Goal: Information Seeking & Learning: Learn about a topic

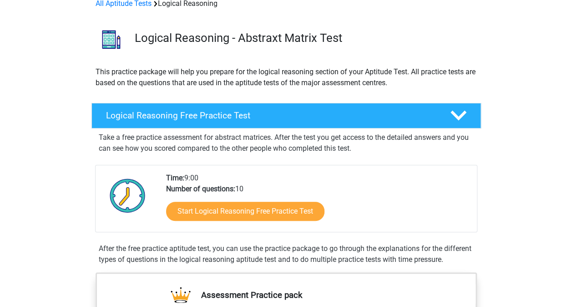
scroll to position [46, 0]
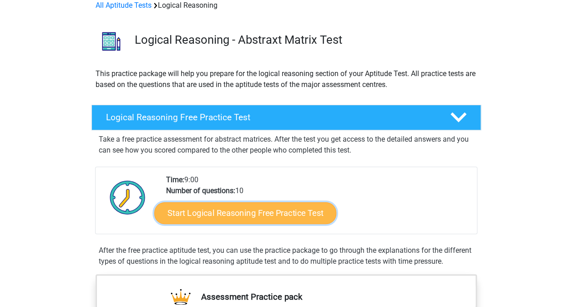
click at [259, 212] on link "Start Logical Reasoning Free Practice Test" at bounding box center [245, 213] width 182 height 22
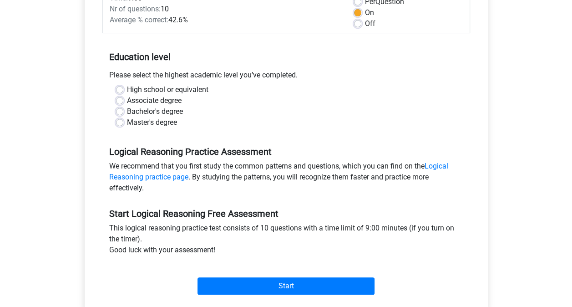
scroll to position [145, 0]
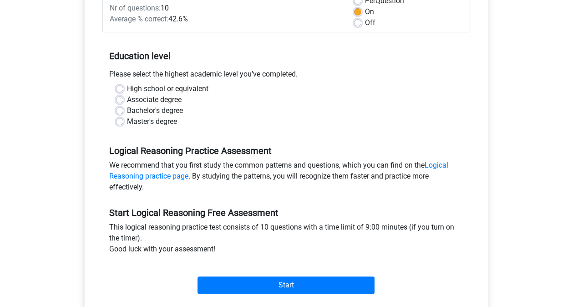
click at [123, 123] on div "Master's degree" at bounding box center [286, 121] width 341 height 11
click at [127, 121] on label "Master's degree" at bounding box center [152, 121] width 50 height 11
click at [117, 121] on input "Master's degree" at bounding box center [119, 120] width 7 height 9
radio input "true"
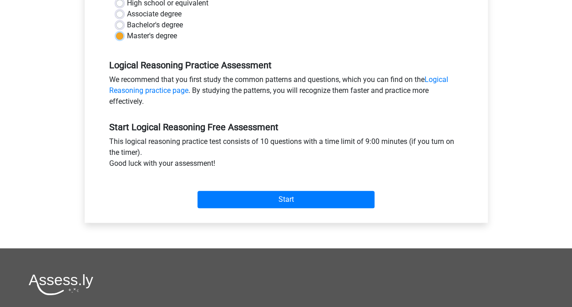
scroll to position [232, 0]
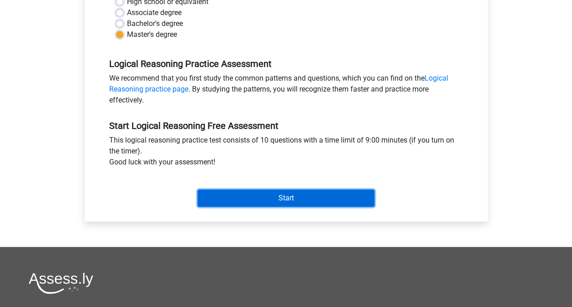
click at [287, 197] on input "Start" at bounding box center [286, 197] width 177 height 17
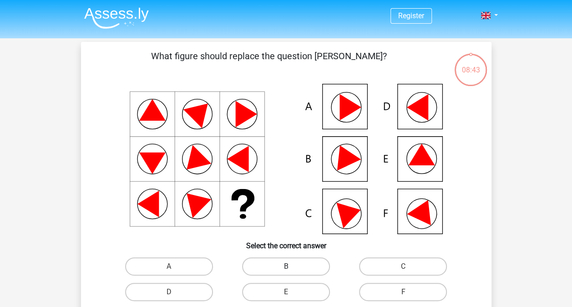
click at [288, 262] on label "B" at bounding box center [286, 266] width 88 height 18
click at [288, 266] on input "B" at bounding box center [289, 269] width 6 height 6
radio input "true"
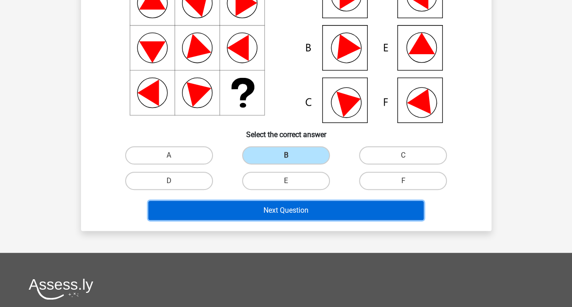
click at [287, 209] on button "Next Question" at bounding box center [286, 210] width 276 height 19
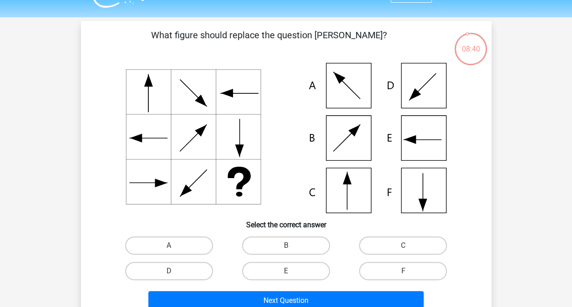
scroll to position [20, 0]
click at [398, 250] on label "C" at bounding box center [403, 246] width 88 height 18
click at [403, 250] on input "C" at bounding box center [406, 249] width 6 height 6
radio input "true"
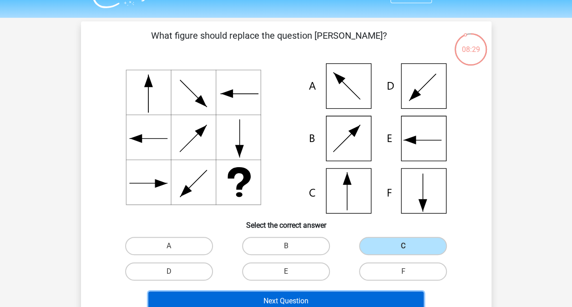
click at [312, 296] on button "Next Question" at bounding box center [286, 300] width 276 height 19
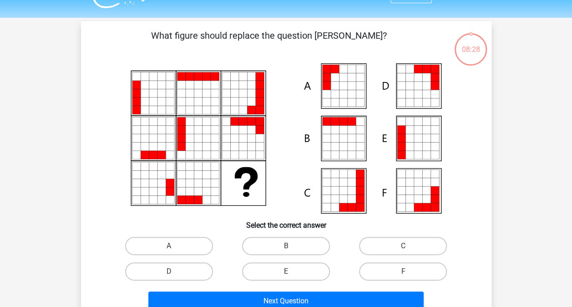
scroll to position [42, 0]
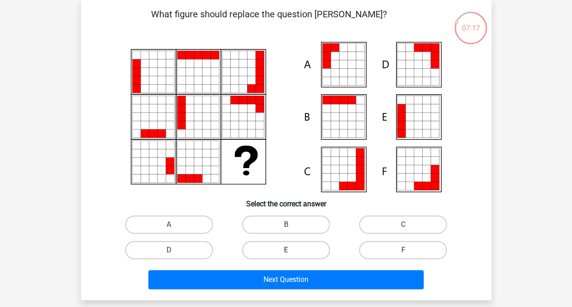
click at [288, 256] on label "E" at bounding box center [286, 250] width 88 height 18
click at [288, 256] on input "E" at bounding box center [289, 253] width 6 height 6
radio input "true"
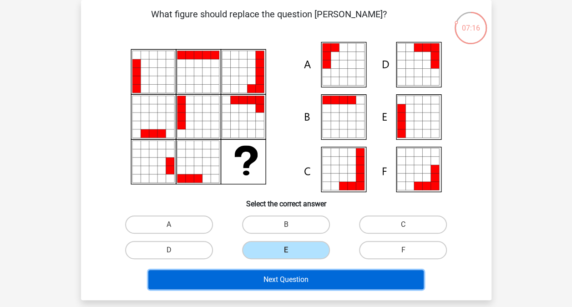
click at [287, 281] on button "Next Question" at bounding box center [286, 279] width 276 height 19
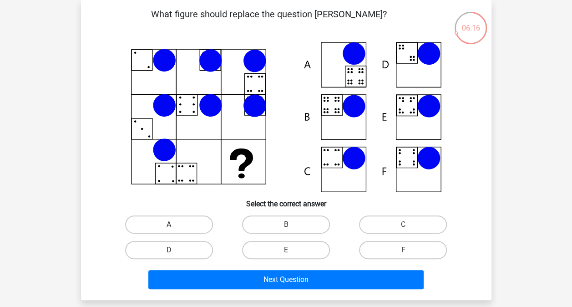
click at [173, 224] on label "A" at bounding box center [169, 224] width 88 height 18
click at [173, 225] on input "A" at bounding box center [172, 228] width 6 height 6
radio input "true"
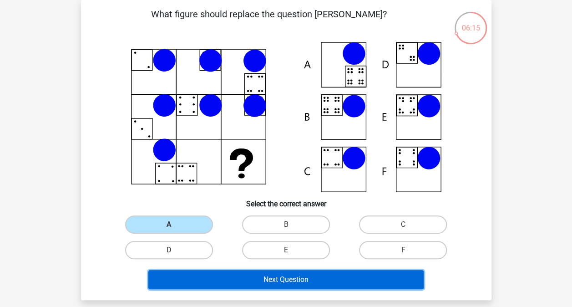
click at [274, 276] on button "Next Question" at bounding box center [286, 279] width 276 height 19
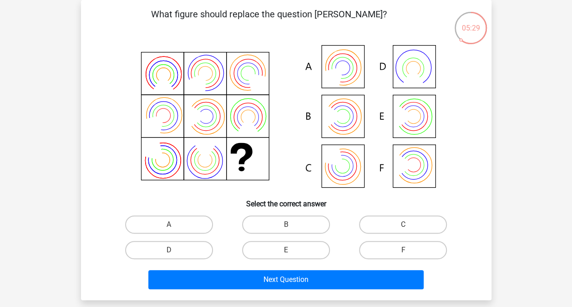
click at [342, 69] on icon at bounding box center [336, 73] width 31 height 31
click at [185, 220] on label "A" at bounding box center [169, 224] width 88 height 18
click at [175, 225] on input "A" at bounding box center [172, 228] width 6 height 6
radio input "true"
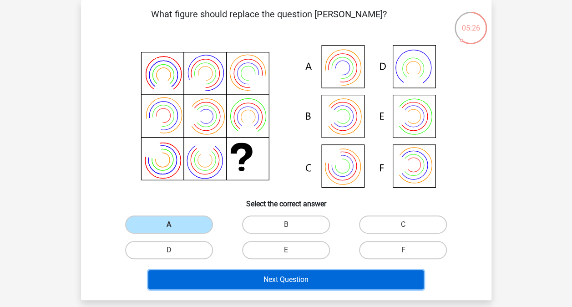
click at [318, 283] on button "Next Question" at bounding box center [286, 279] width 276 height 19
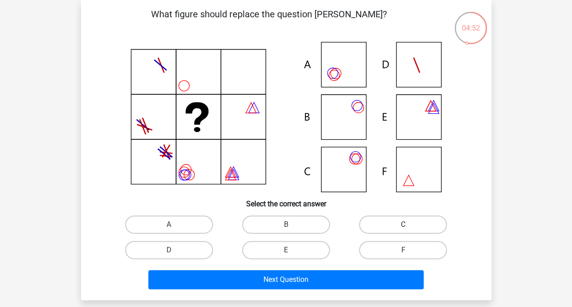
click at [386, 218] on label "C" at bounding box center [403, 224] width 88 height 18
click at [403, 225] on input "C" at bounding box center [406, 228] width 6 height 6
radio input "true"
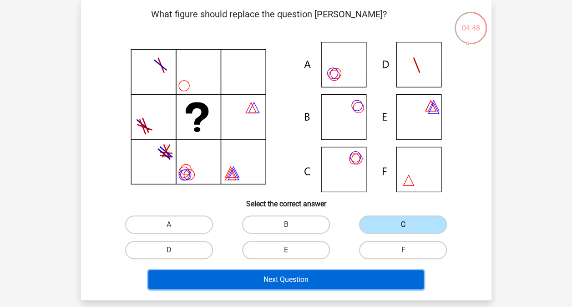
click at [282, 277] on button "Next Question" at bounding box center [286, 279] width 276 height 19
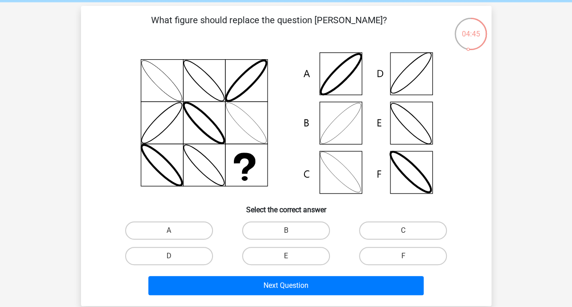
scroll to position [8, 0]
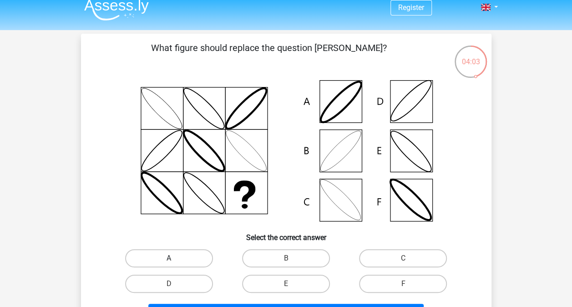
click at [175, 259] on label "A" at bounding box center [169, 258] width 88 height 18
click at [175, 259] on input "A" at bounding box center [172, 261] width 6 height 6
radio input "true"
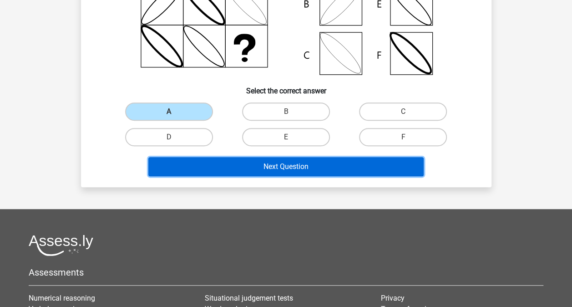
click at [279, 169] on button "Next Question" at bounding box center [286, 166] width 276 height 19
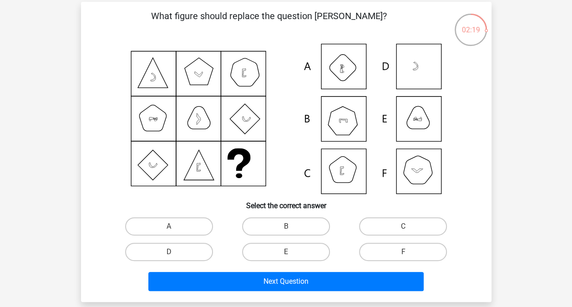
scroll to position [58, 0]
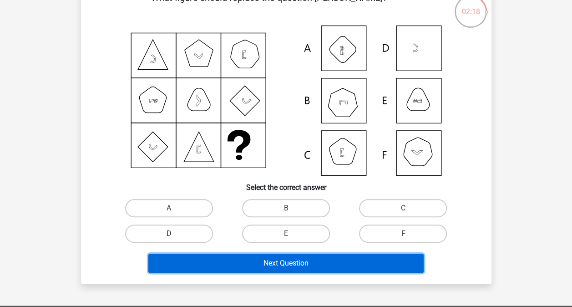
click at [289, 262] on button "Next Question" at bounding box center [286, 263] width 276 height 19
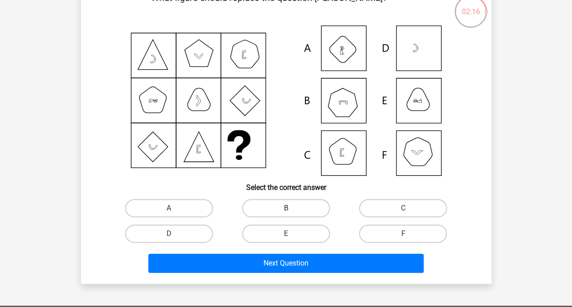
click at [274, 204] on label "B" at bounding box center [286, 208] width 88 height 18
click at [286, 208] on input "B" at bounding box center [289, 211] width 6 height 6
radio input "true"
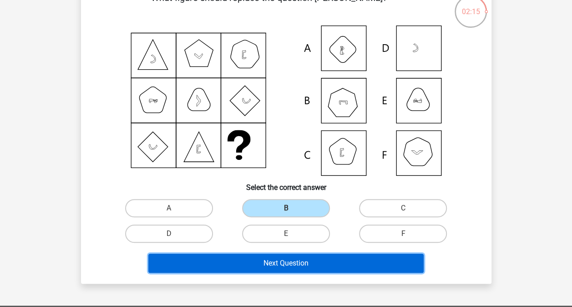
click at [290, 262] on button "Next Question" at bounding box center [286, 263] width 276 height 19
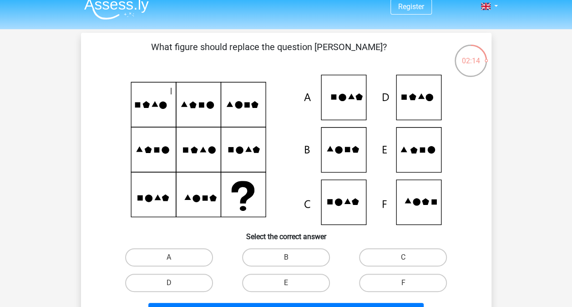
scroll to position [0, 0]
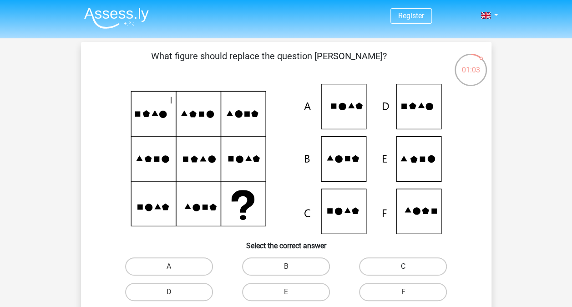
click at [377, 268] on label "C" at bounding box center [403, 266] width 88 height 18
click at [403, 268] on input "C" at bounding box center [406, 269] width 6 height 6
radio input "true"
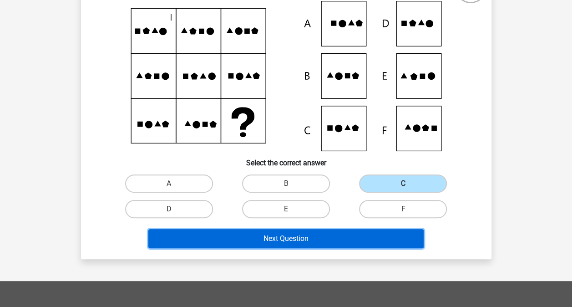
click at [301, 242] on button "Next Question" at bounding box center [286, 238] width 276 height 19
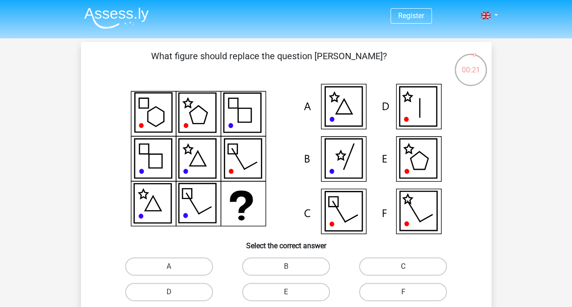
click at [399, 269] on label "C" at bounding box center [403, 266] width 88 height 18
click at [403, 269] on input "C" at bounding box center [406, 269] width 6 height 6
radio input "true"
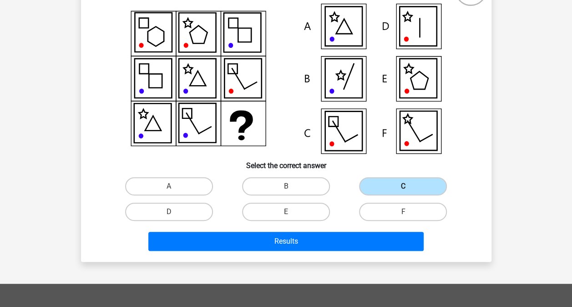
scroll to position [83, 0]
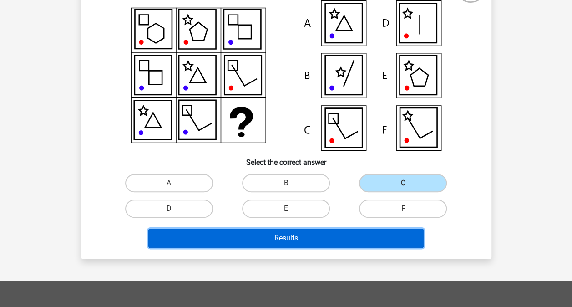
click at [325, 239] on button "Results" at bounding box center [286, 238] width 276 height 19
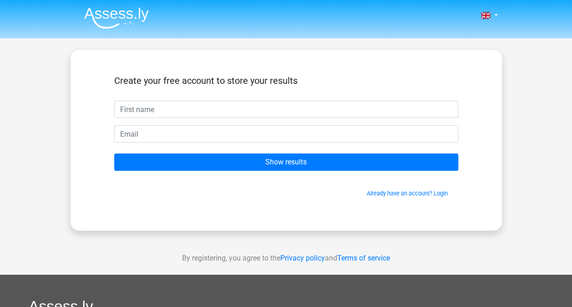
scroll to position [14, 0]
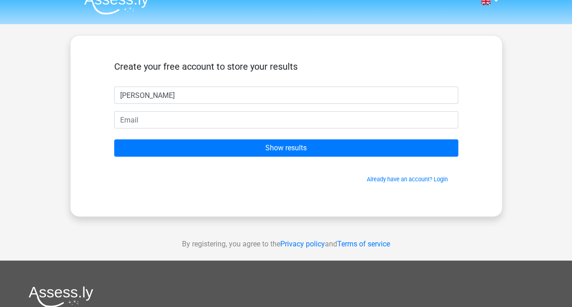
type input "hanne nymand"
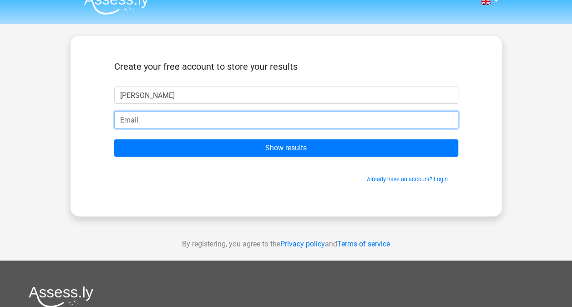
click at [139, 124] on input "email" at bounding box center [286, 119] width 344 height 17
type input "hannerollingb@gmail.com"
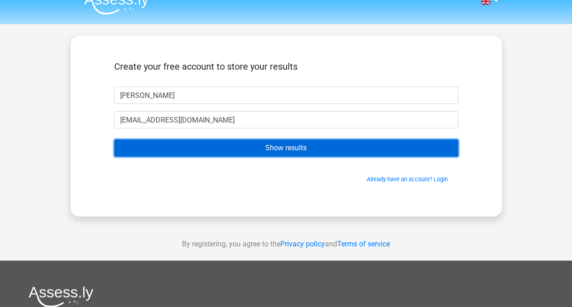
click at [297, 150] on input "Show results" at bounding box center [286, 147] width 344 height 17
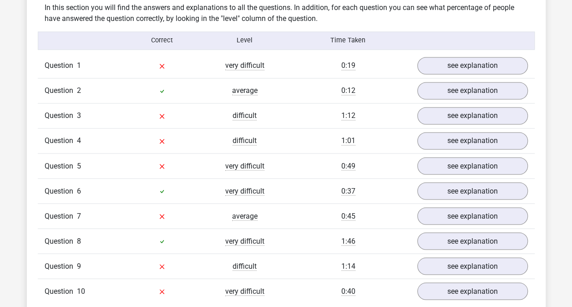
scroll to position [712, 0]
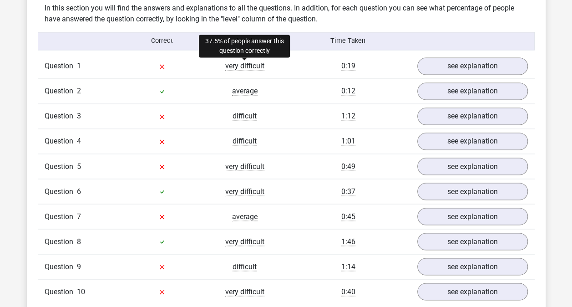
click at [253, 66] on span "very difficult" at bounding box center [244, 65] width 39 height 9
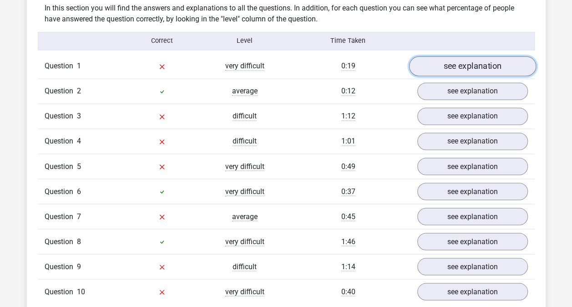
click at [444, 65] on link "see explanation" at bounding box center [472, 66] width 127 height 20
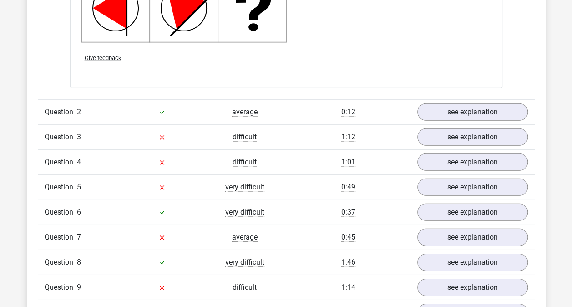
scroll to position [1268, 0]
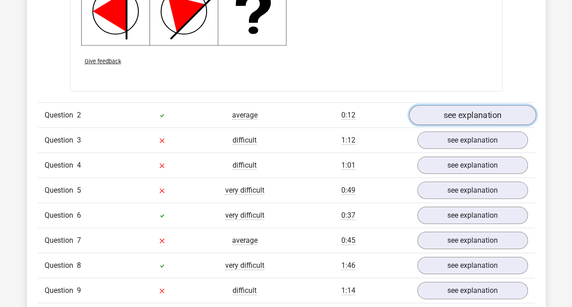
click at [446, 112] on link "see explanation" at bounding box center [472, 115] width 127 height 20
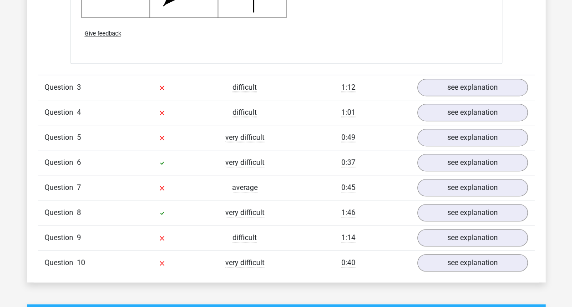
scroll to position [1886, 0]
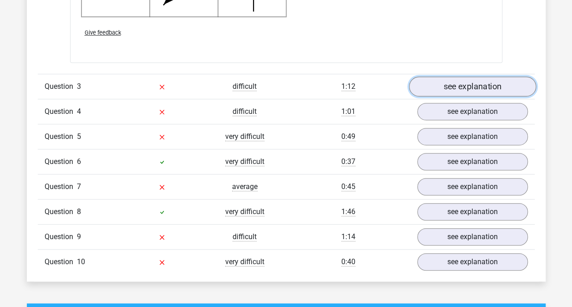
click at [438, 77] on link "see explanation" at bounding box center [472, 87] width 127 height 20
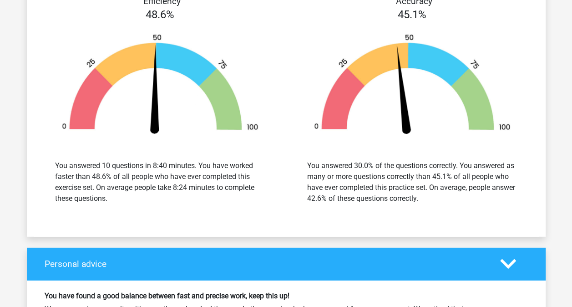
scroll to position [2891, 0]
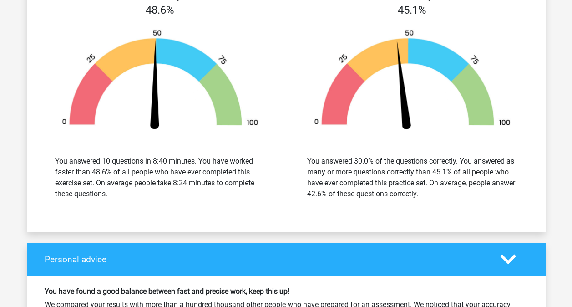
click at [300, 84] on img at bounding box center [412, 81] width 225 height 104
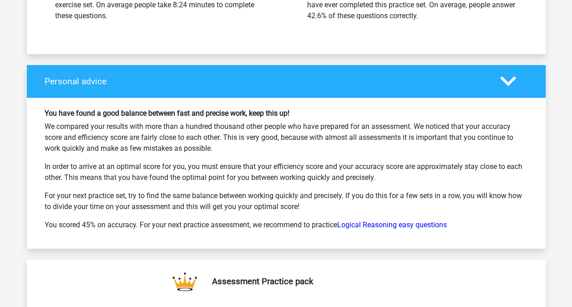
scroll to position [3069, 0]
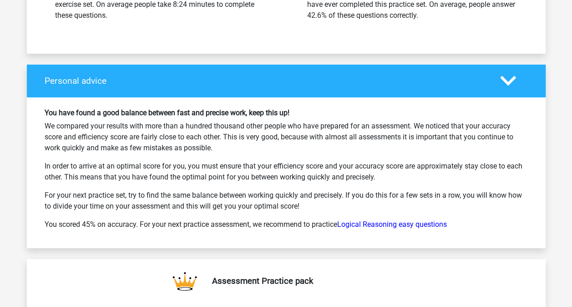
click at [288, 152] on div "You have found a good balance between fast and precise work, keep this up! We c…" at bounding box center [286, 172] width 497 height 129
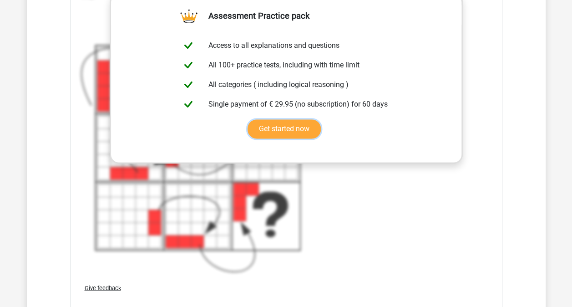
click at [288, 138] on link "Get started now" at bounding box center [284, 128] width 73 height 19
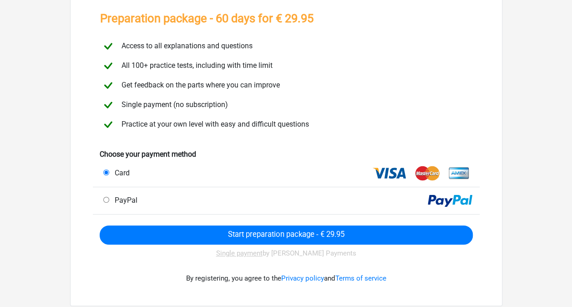
scroll to position [59, 0]
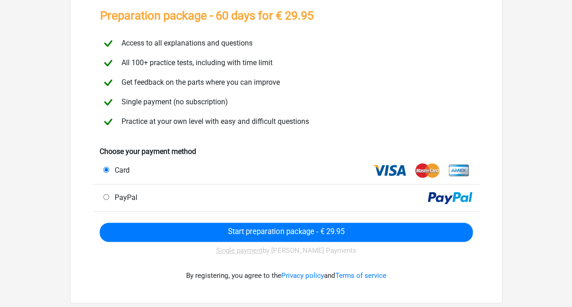
click at [194, 47] on div "Access to all explanations and questions" at bounding box center [286, 44] width 386 height 16
drag, startPoint x: 194, startPoint y: 47, endPoint x: 172, endPoint y: 70, distance: 32.2
click at [172, 70] on div "All 100+ practice tests, including with time limit" at bounding box center [286, 63] width 386 height 16
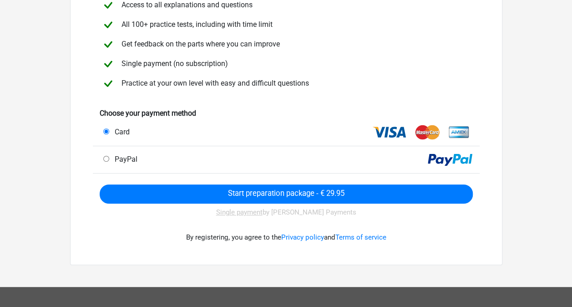
scroll to position [94, 0]
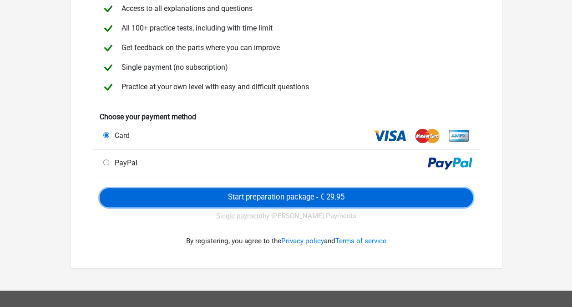
click at [284, 192] on input "Start preparation package - € 29.95" at bounding box center [286, 197] width 373 height 19
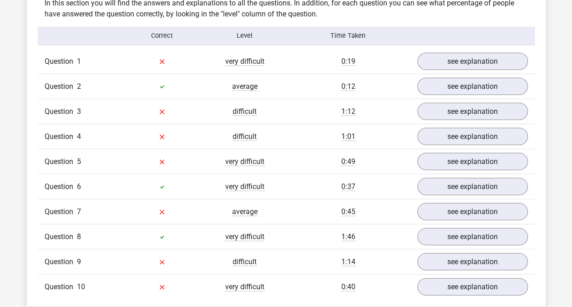
scroll to position [798, 0]
click at [432, 107] on link "see explanation" at bounding box center [472, 111] width 127 height 20
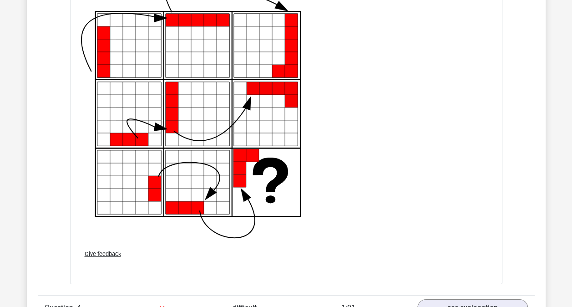
scroll to position [1274, 0]
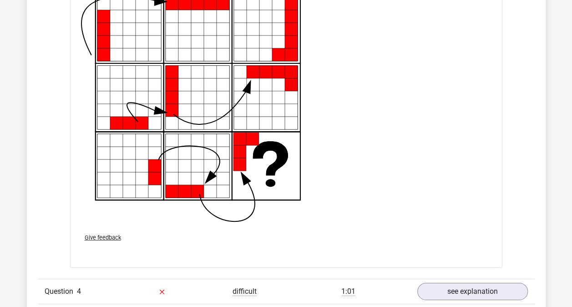
click at [354, 176] on div "From left to right, each step a block is added to the 'front' of the figure. Th…" at bounding box center [286, 75] width 411 height 301
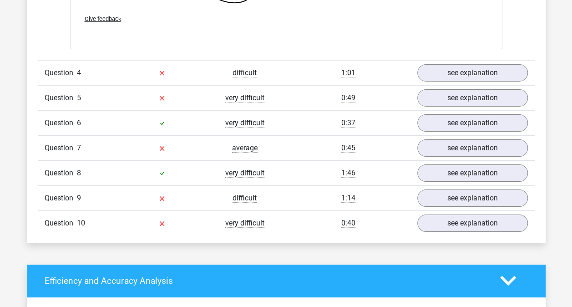
scroll to position [1495, 0]
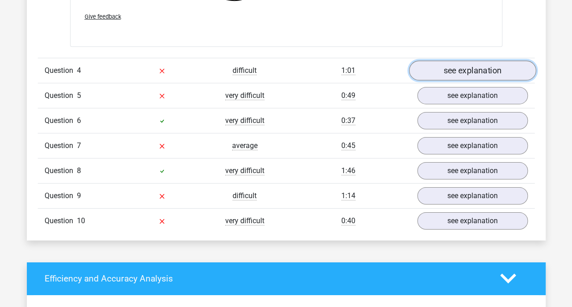
click at [444, 71] on link "see explanation" at bounding box center [472, 71] width 127 height 20
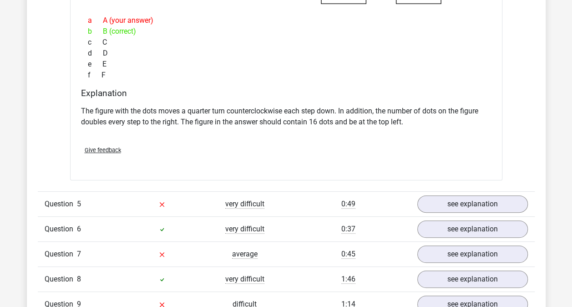
scroll to position [1805, 0]
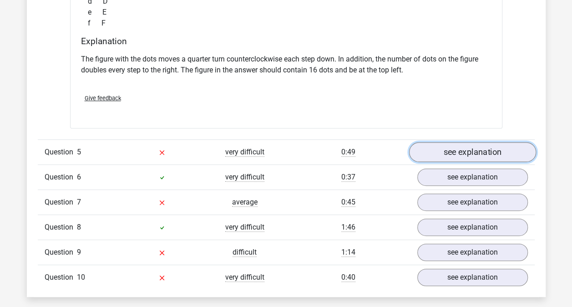
click at [450, 148] on link "see explanation" at bounding box center [472, 152] width 127 height 20
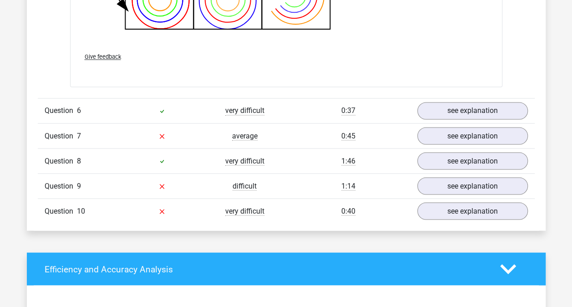
scroll to position [2473, 0]
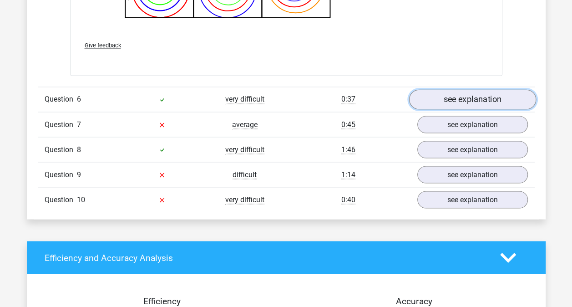
click at [463, 96] on link "see explanation" at bounding box center [472, 100] width 127 height 20
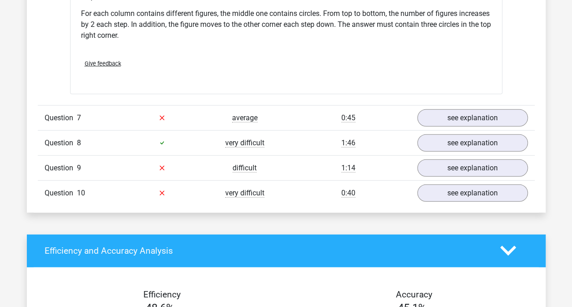
scroll to position [2862, 0]
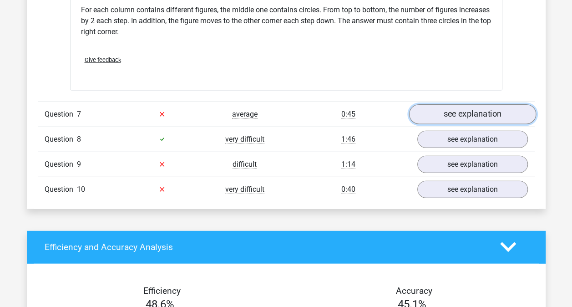
click at [450, 109] on link "see explanation" at bounding box center [472, 114] width 127 height 20
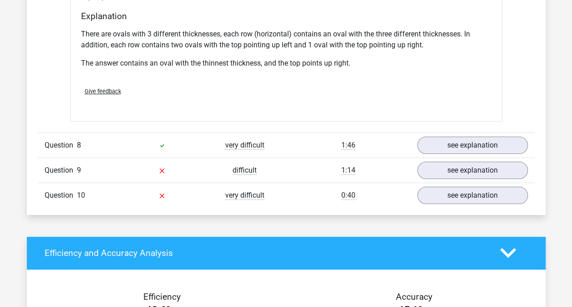
scroll to position [3244, 0]
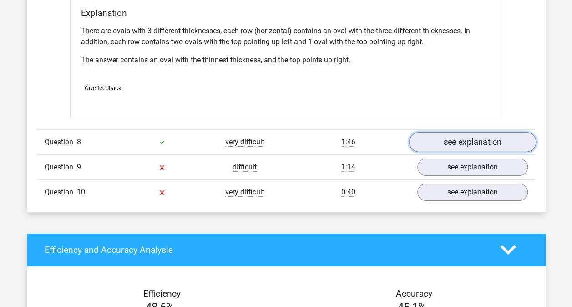
click at [445, 134] on link "see explanation" at bounding box center [472, 142] width 127 height 20
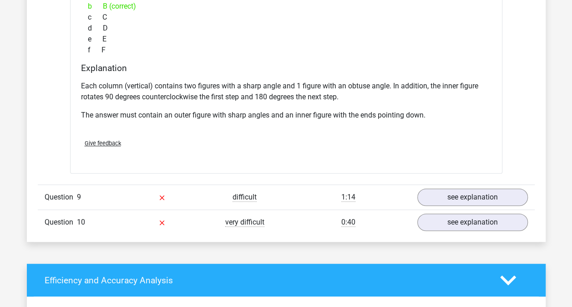
scroll to position [3660, 0]
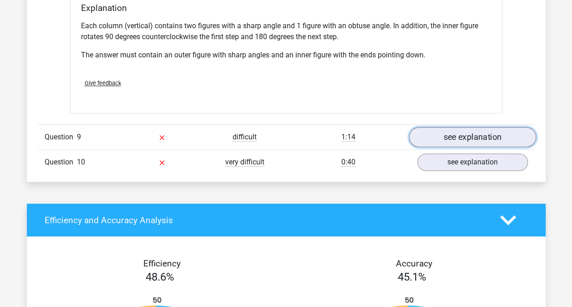
click at [434, 127] on link "see explanation" at bounding box center [472, 137] width 127 height 20
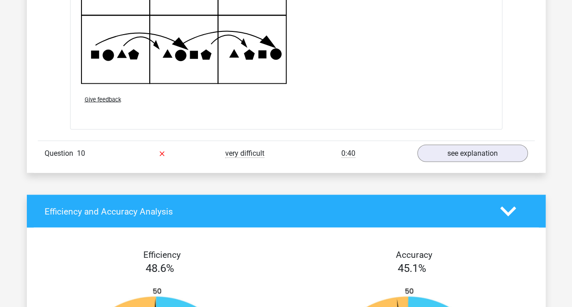
scroll to position [4234, 0]
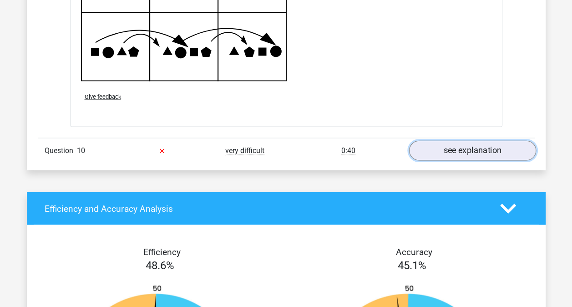
click at [455, 140] on link "see explanation" at bounding box center [472, 150] width 127 height 20
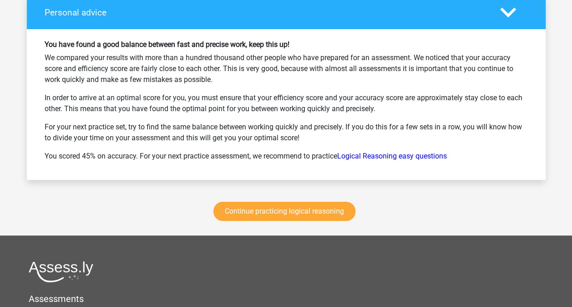
scroll to position [5151, 0]
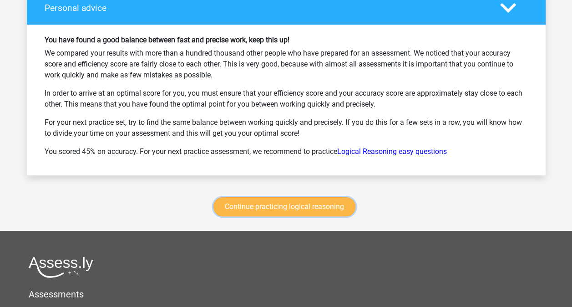
click at [291, 197] on link "Continue practicing logical reasoning" at bounding box center [285, 206] width 142 height 19
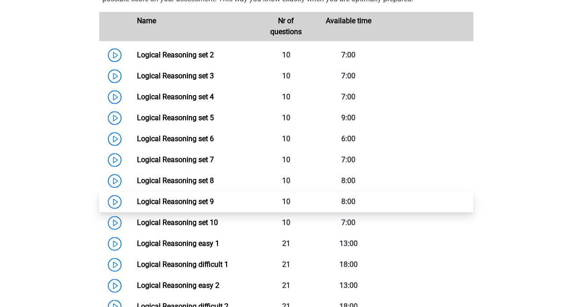
scroll to position [437, 0]
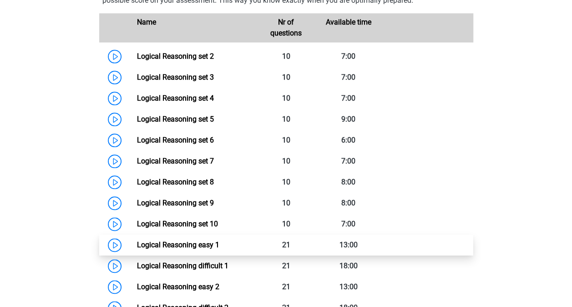
click at [190, 249] on link "Logical Reasoning easy 1" at bounding box center [178, 244] width 82 height 9
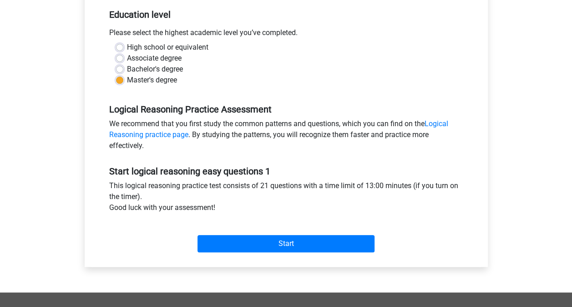
scroll to position [187, 0]
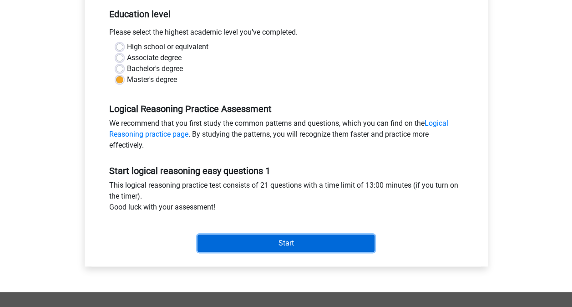
click at [290, 242] on input "Start" at bounding box center [286, 243] width 177 height 17
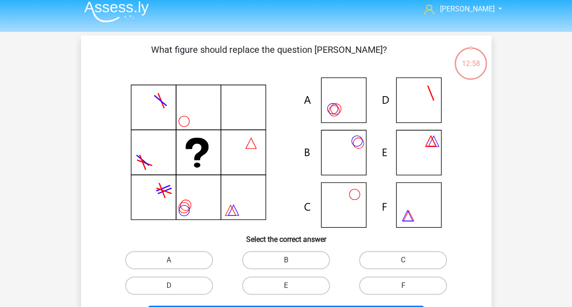
scroll to position [12, 0]
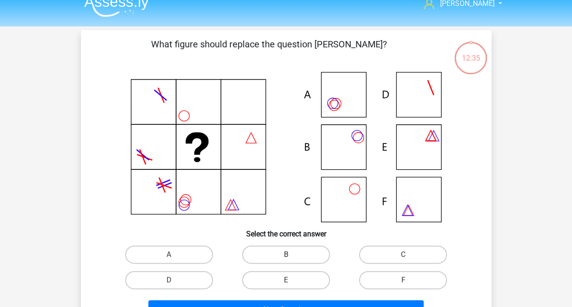
click at [292, 253] on label "B" at bounding box center [286, 254] width 88 height 18
click at [292, 255] on input "B" at bounding box center [289, 258] width 6 height 6
radio input "true"
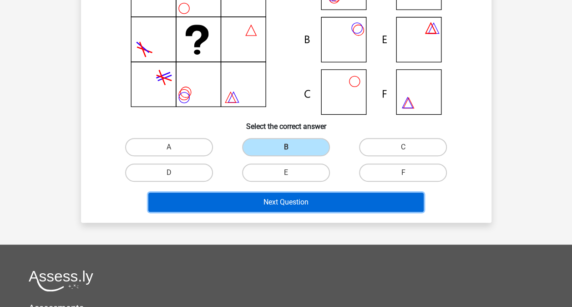
click at [294, 198] on button "Next Question" at bounding box center [286, 202] width 276 height 19
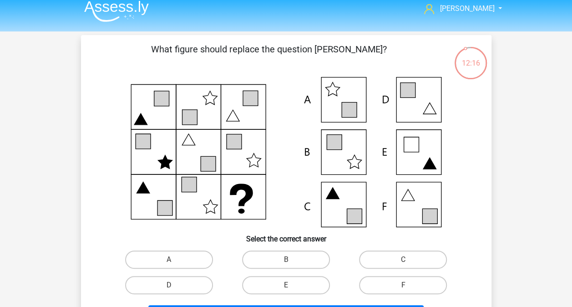
scroll to position [7, 0]
